Goal: Task Accomplishment & Management: Use online tool/utility

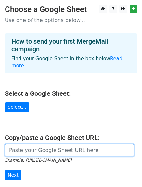
click at [48, 145] on input "url" at bounding box center [69, 151] width 129 height 12
paste input "https://docs.google.com/spreadsheets/d/13mGhxiOT1xtuysPKYvpjg_0GucpUPZ9Qr5Gjo7S…"
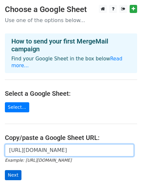
type input "https://docs.google.com/spreadsheets/d/13mGhxiOT1xtuysPKYvpjg_0GucpUPZ9Qr5Gjo7S…"
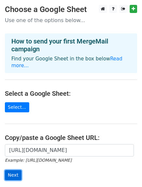
click at [15, 171] on input "Next" at bounding box center [13, 176] width 17 height 10
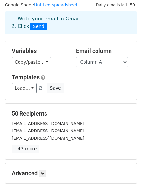
scroll to position [19, 0]
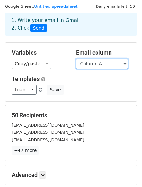
click at [102, 64] on select "Column A" at bounding box center [102, 64] width 52 height 10
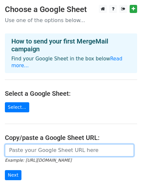
click at [46, 145] on input "url" at bounding box center [69, 151] width 129 height 12
paste input "Kepada Bapak/Ibu HRD, di Tempat Dengan hormat, Bersama email ini, saya ingin me…"
type input "K"
click at [20, 145] on input "url" at bounding box center [69, 151] width 129 height 12
click at [12, 145] on input "url" at bounding box center [69, 151] width 129 height 12
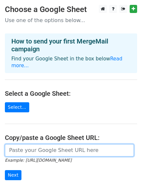
paste input "https://docs.google.com/spreadsheets/d/13mGhxiOT1xtuysPKYvpjg_0GucpUPZ9Qr5Gjo7S…"
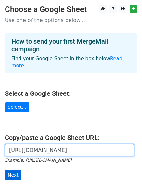
type input "https://docs.google.com/spreadsheets/d/13mGhxiOT1xtuysPKYvpjg_0GucpUPZ9Qr5Gjo7S…"
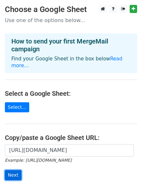
scroll to position [0, 0]
click at [10, 171] on input "Next" at bounding box center [13, 176] width 17 height 10
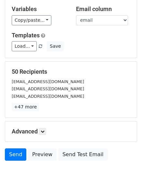
scroll to position [91, 0]
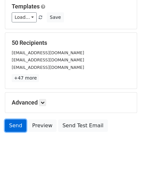
click at [17, 123] on link "Send" at bounding box center [15, 126] width 21 height 12
